Goal: Task Accomplishment & Management: Complete application form

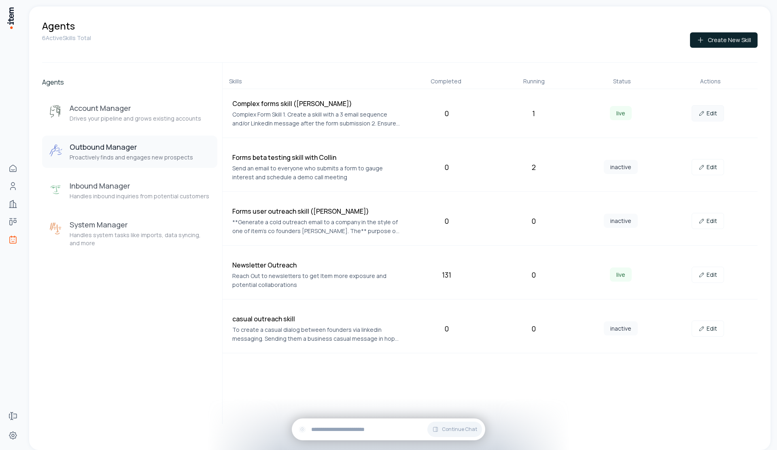
click at [712, 119] on link "Edit" at bounding box center [708, 113] width 32 height 16
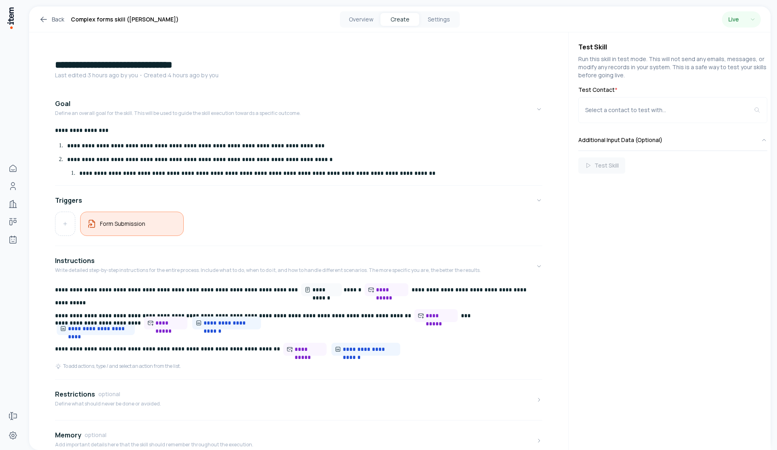
click at [130, 220] on h5 "Form Submission" at bounding box center [122, 224] width 45 height 8
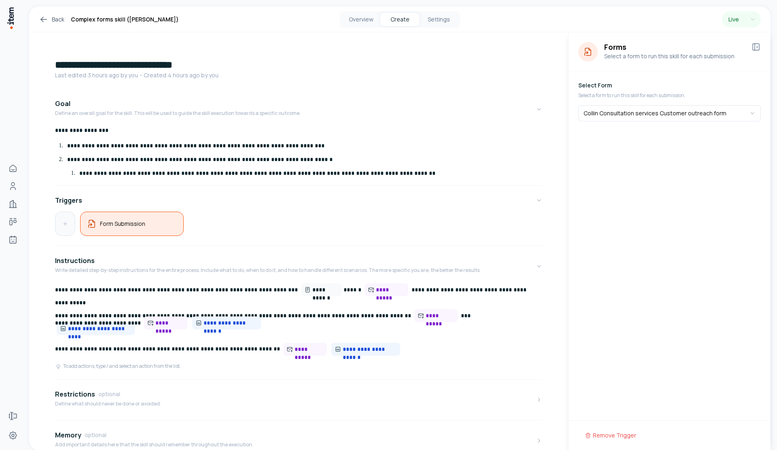
drag, startPoint x: 53, startPoint y: 232, endPoint x: 60, endPoint y: 229, distance: 7.4
click at [53, 231] on div "**********" at bounding box center [298, 309] width 539 height 554
click at [63, 228] on button at bounding box center [64, 223] width 19 height 23
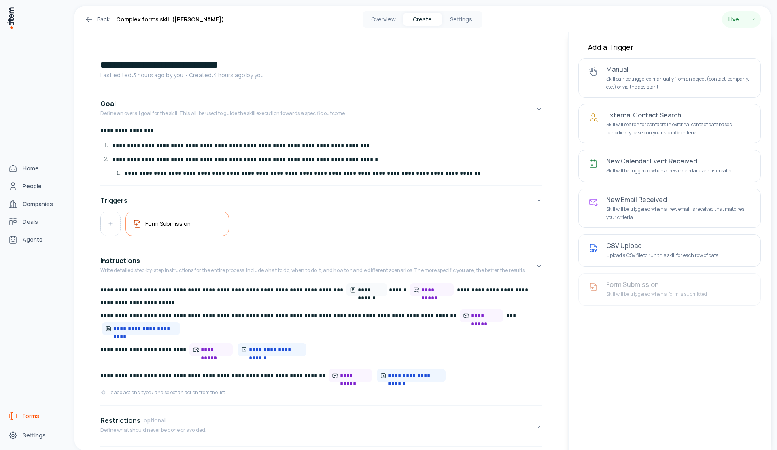
click at [26, 419] on span "Forms" at bounding box center [31, 416] width 17 height 8
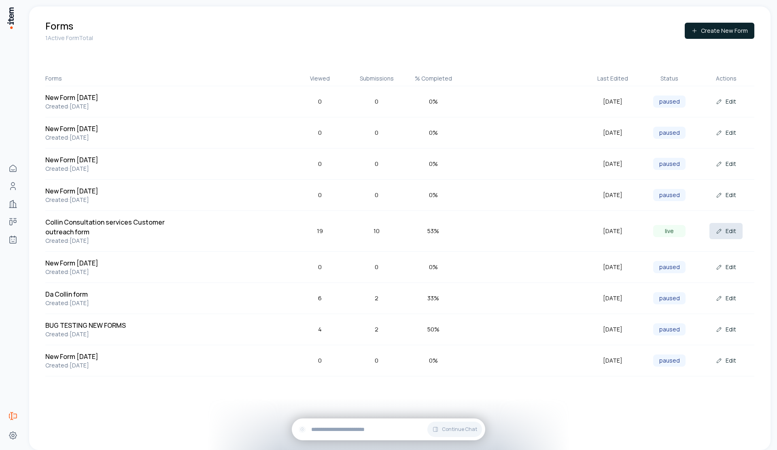
click at [740, 229] on button "Edit" at bounding box center [725, 231] width 33 height 16
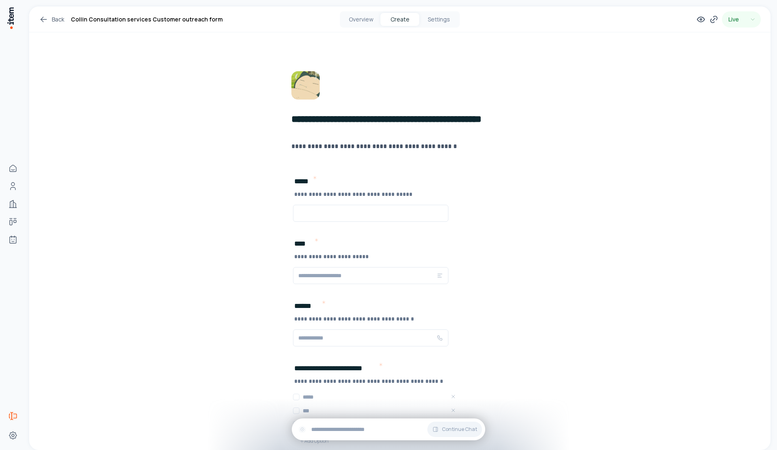
drag, startPoint x: 370, startPoint y: 221, endPoint x: 298, endPoint y: 162, distance: 93.5
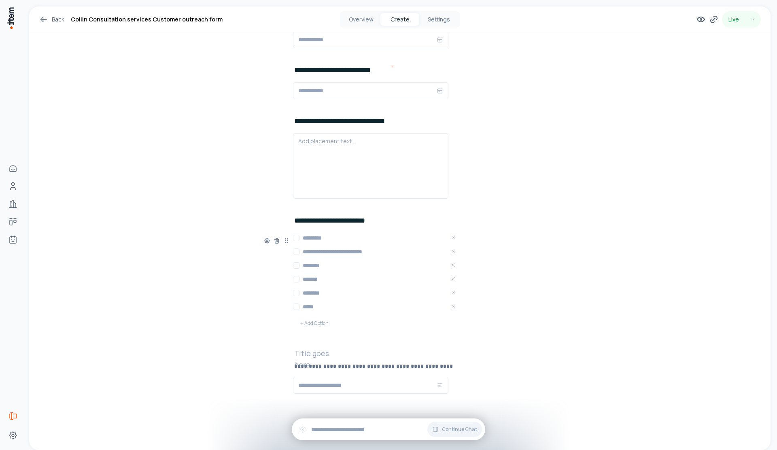
scroll to position [1020, 0]
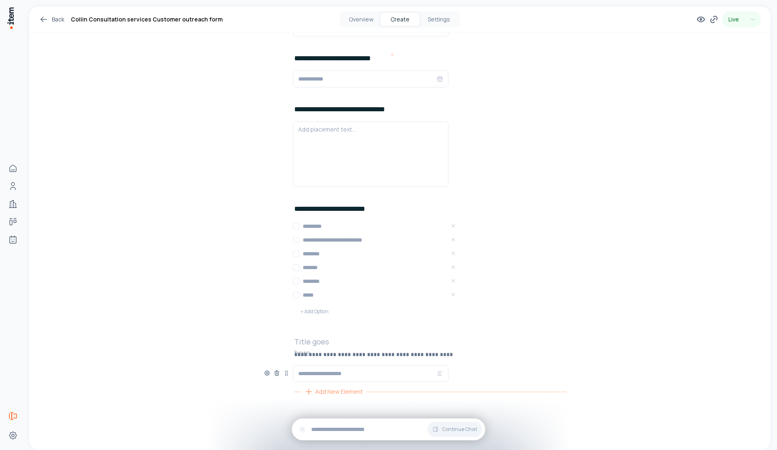
click at [322, 392] on span "Add New Element" at bounding box center [339, 391] width 48 height 9
